Goal: Find specific page/section: Find specific page/section

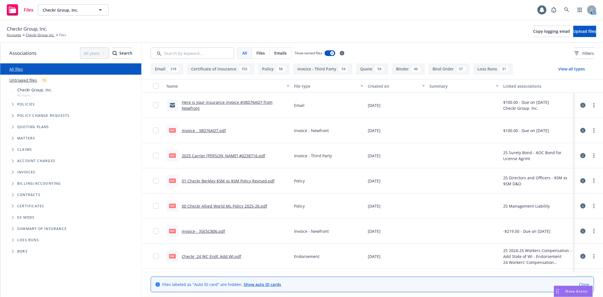
click at [258, 20] on div "Files Checkr Group, Inc. Checkr Group, Inc. 1 AM" at bounding box center [301, 10] width 603 height 20
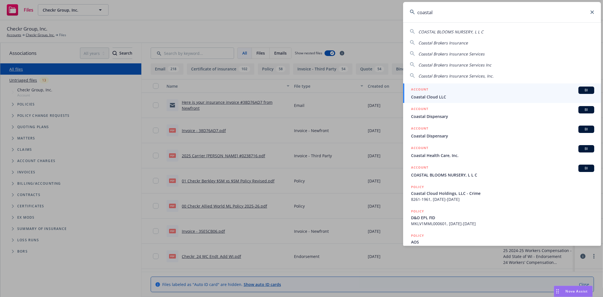
type input "coastal"
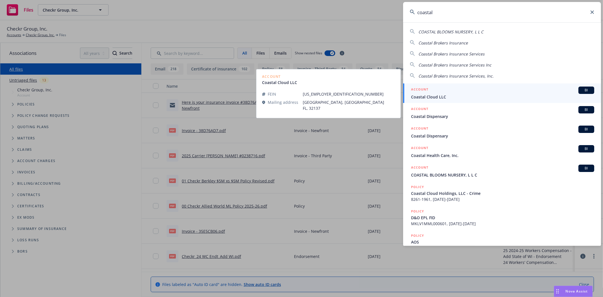
click at [466, 96] on span "Coastal Cloud LLC" at bounding box center [502, 97] width 183 height 6
